Goal: Task Accomplishment & Management: Complete application form

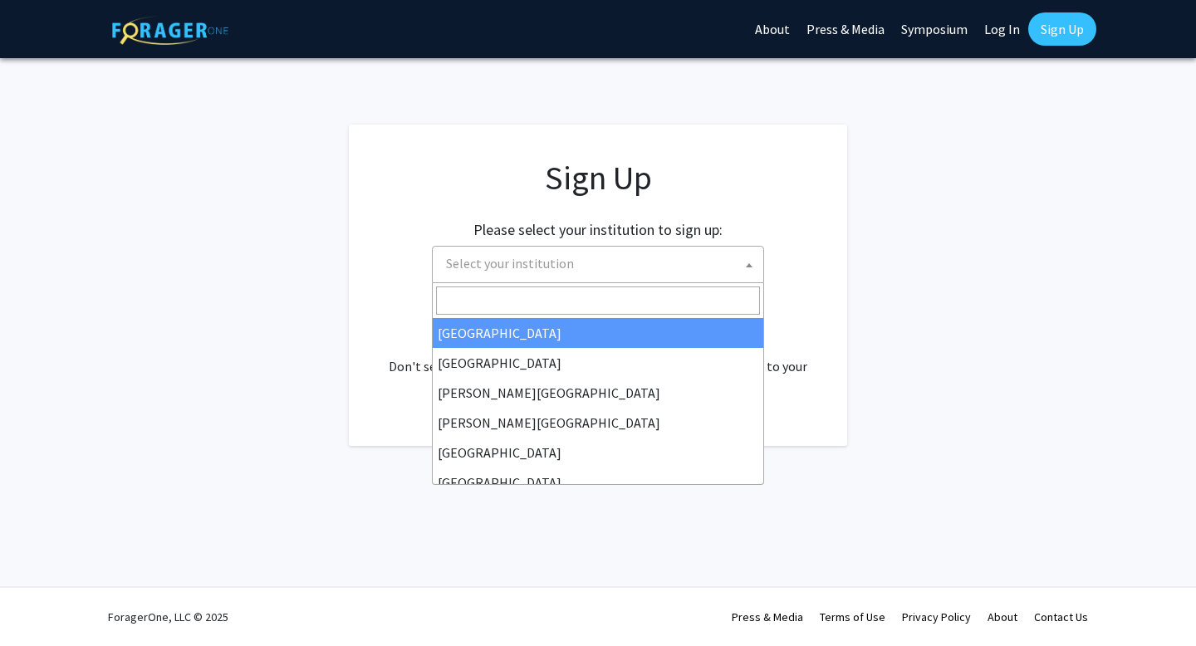
click at [743, 261] on span at bounding box center [749, 265] width 17 height 37
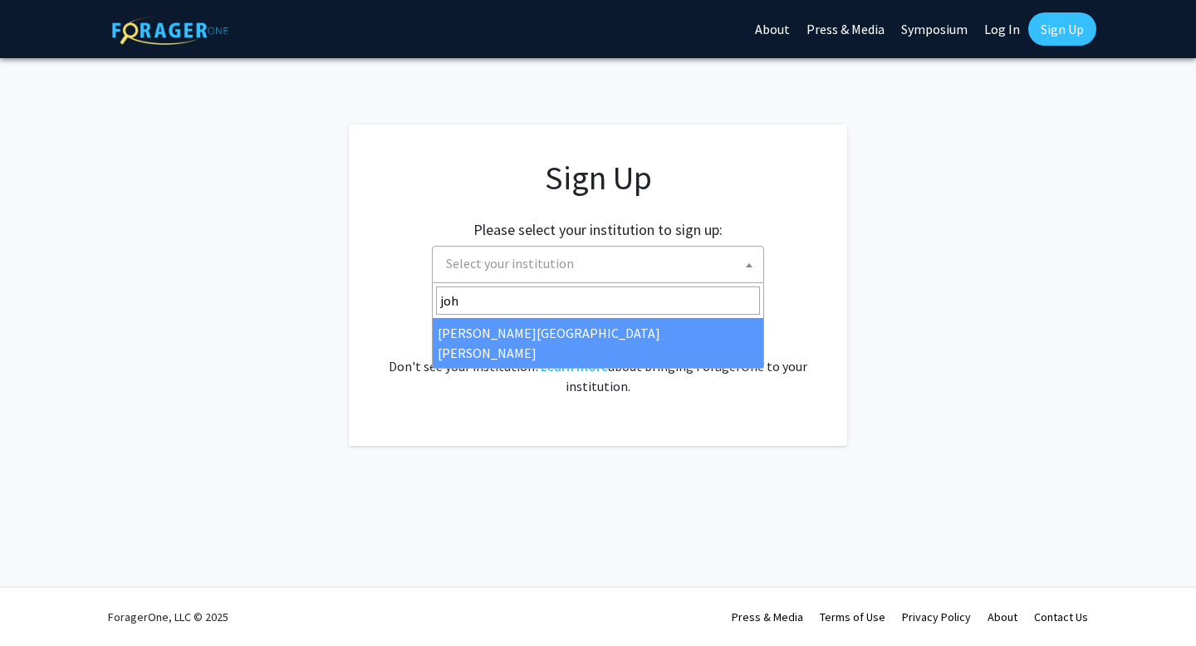
type input "joh"
select select "1"
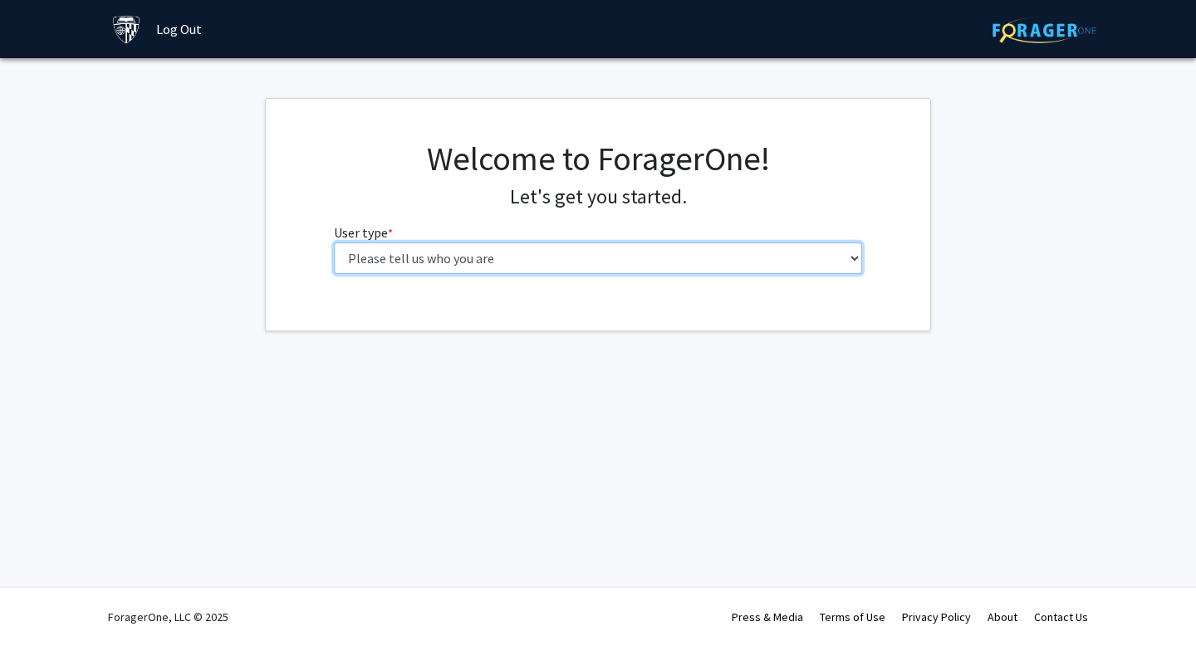
click at [669, 263] on select "Please tell us who you are Undergraduate Student Master's Student Doctoral Cand…" at bounding box center [598, 259] width 529 height 32
select select "2: masters"
